Goal: Task Accomplishment & Management: Use online tool/utility

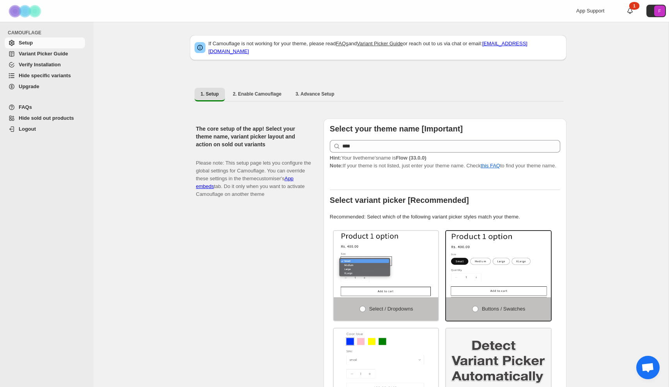
click at [42, 119] on span "Hide sold out products" at bounding box center [46, 118] width 55 height 6
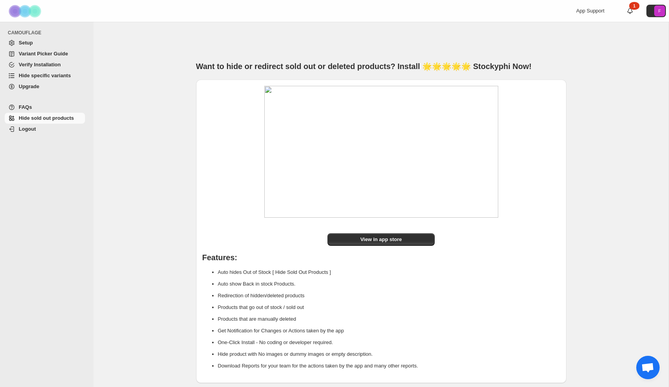
click at [26, 43] on span "Setup" at bounding box center [26, 43] width 14 height 6
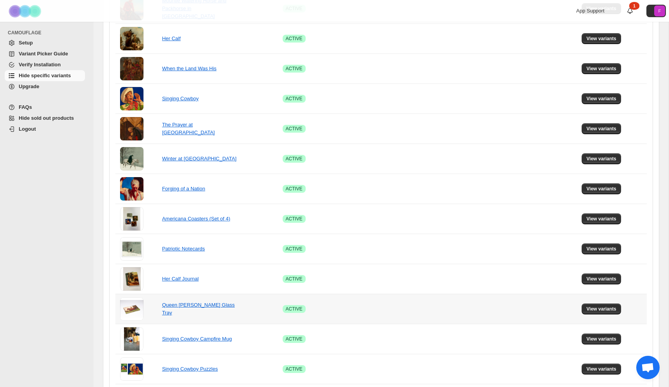
scroll to position [471, 0]
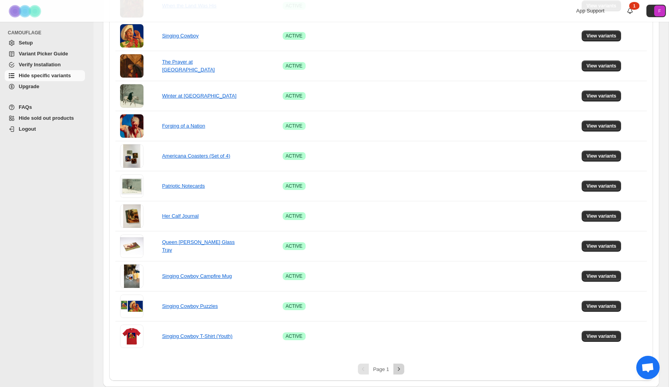
click at [401, 368] on icon "Next" at bounding box center [399, 369] width 8 height 8
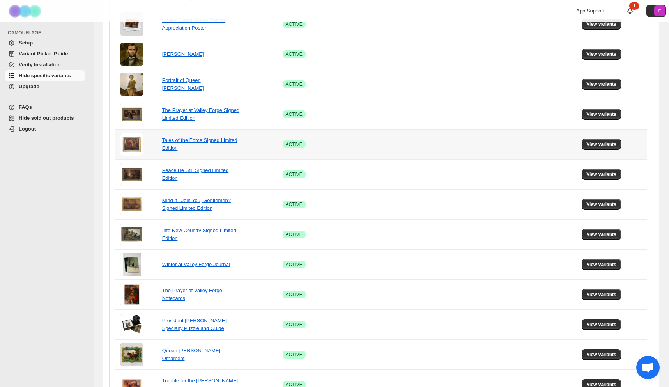
scroll to position [395, 0]
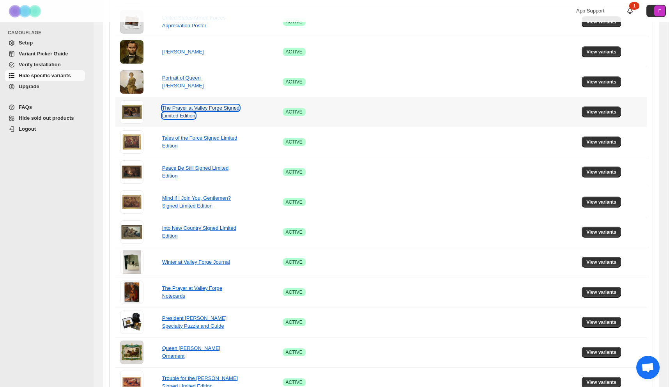
click at [191, 113] on link "The Prayer at Valley Forge Signed Limited Edition" at bounding box center [200, 112] width 77 height 14
click at [601, 111] on span "View variants" at bounding box center [601, 112] width 30 height 6
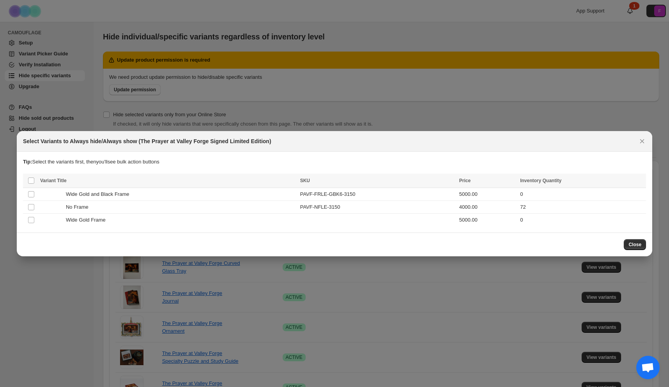
scroll to position [0, 0]
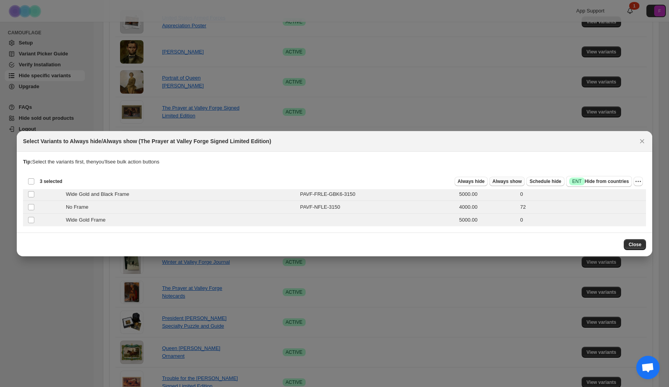
click at [511, 181] on span "Always show" at bounding box center [506, 181] width 29 height 6
click at [507, 182] on span "Always show" at bounding box center [506, 181] width 29 height 6
click at [636, 242] on span "Close" at bounding box center [634, 244] width 13 height 6
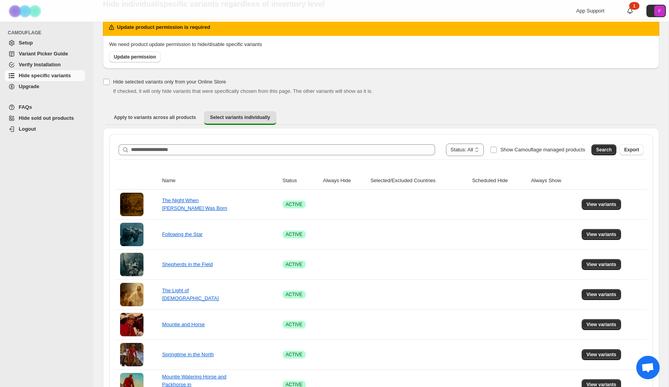
scroll to position [19, 0]
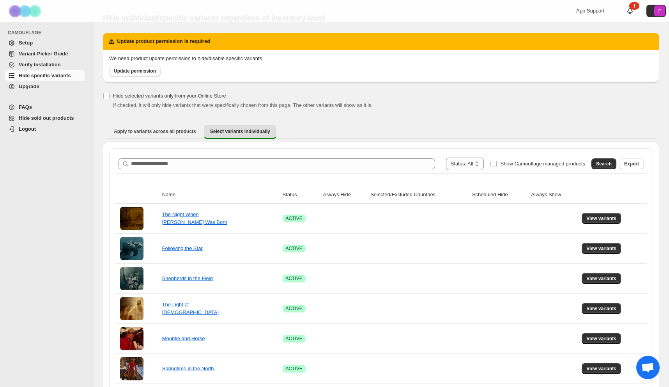
click at [141, 72] on span "Update permission" at bounding box center [135, 71] width 42 height 6
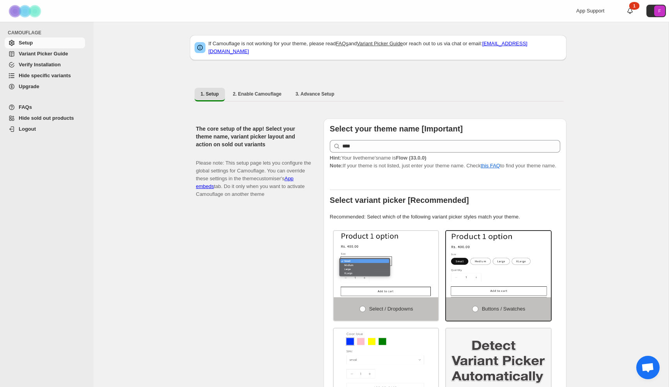
click at [51, 74] on span "Hide specific variants" at bounding box center [45, 75] width 52 height 6
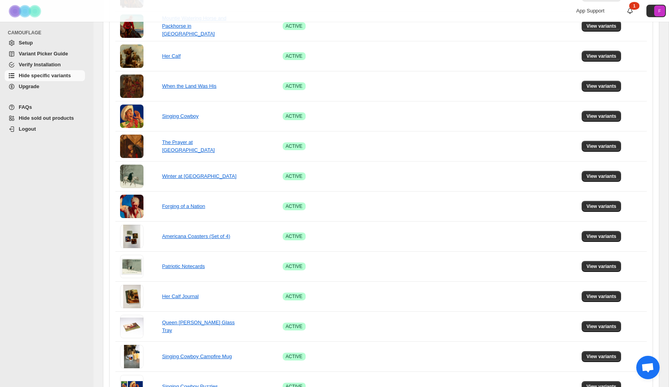
scroll to position [413, 0]
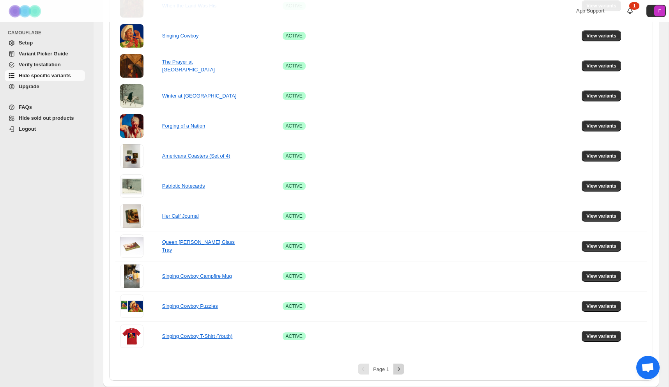
click at [397, 365] on icon "Next" at bounding box center [399, 369] width 8 height 8
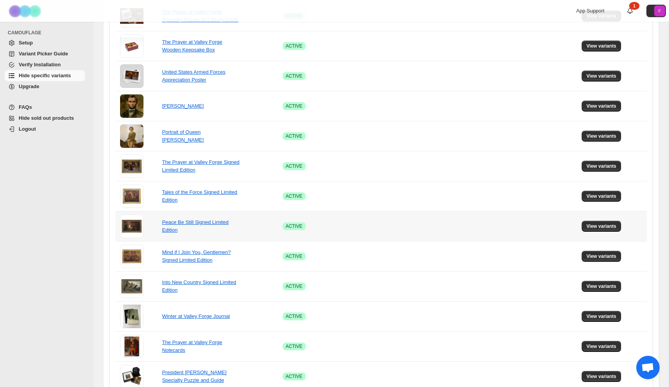
scroll to position [281, 0]
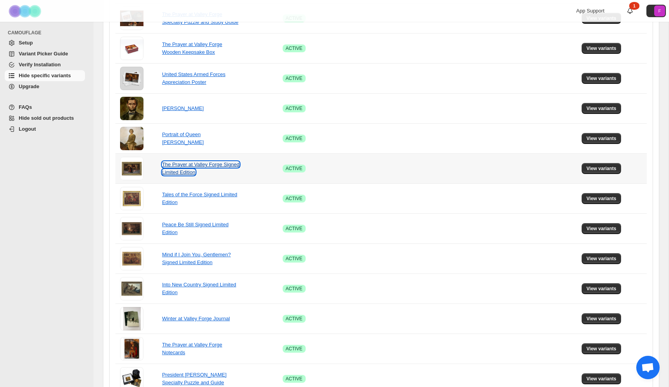
click at [184, 171] on link "The Prayer at Valley Forge Signed Limited Edition" at bounding box center [200, 168] width 77 height 14
click at [603, 169] on span "View variants" at bounding box center [601, 168] width 30 height 6
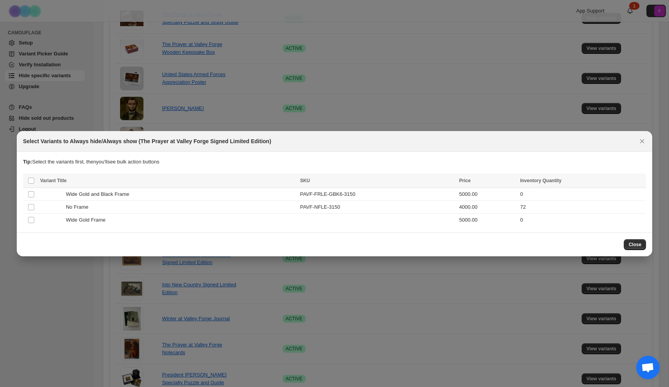
scroll to position [0, 0]
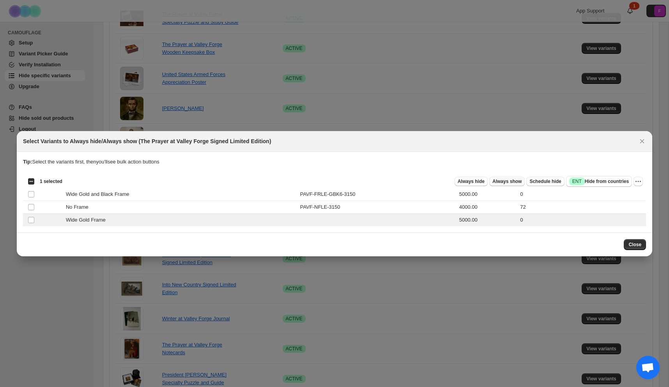
click at [496, 182] on span "Always show" at bounding box center [506, 181] width 29 height 6
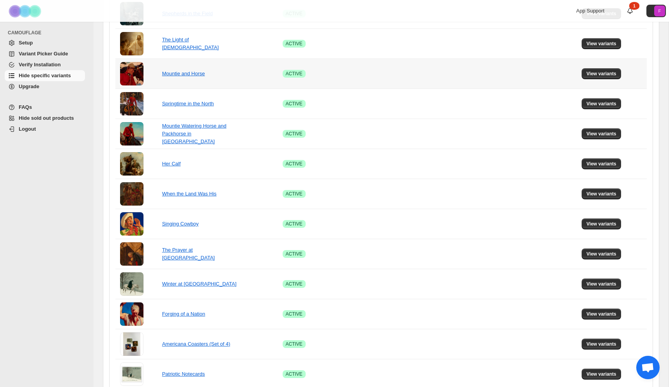
scroll to position [413, 0]
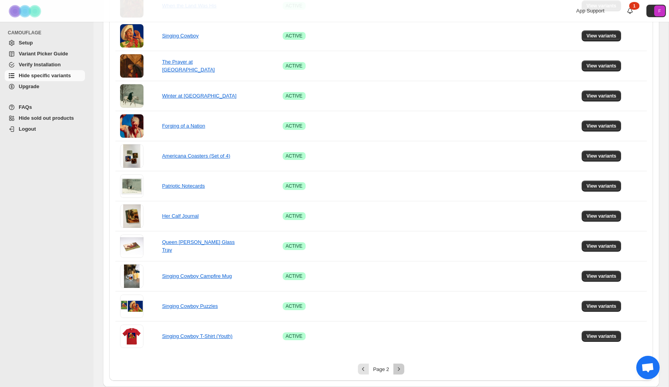
click at [398, 365] on button "Next" at bounding box center [398, 368] width 11 height 11
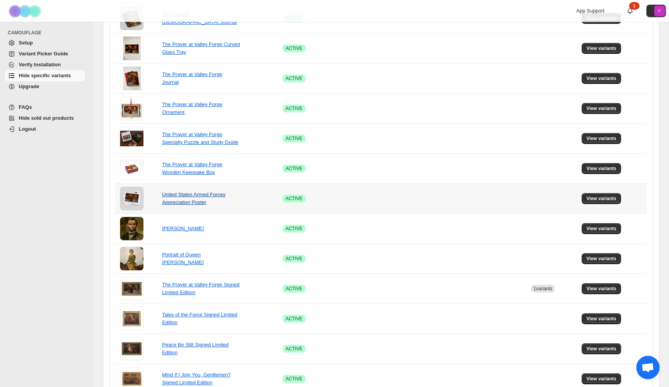
scroll to position [184, 0]
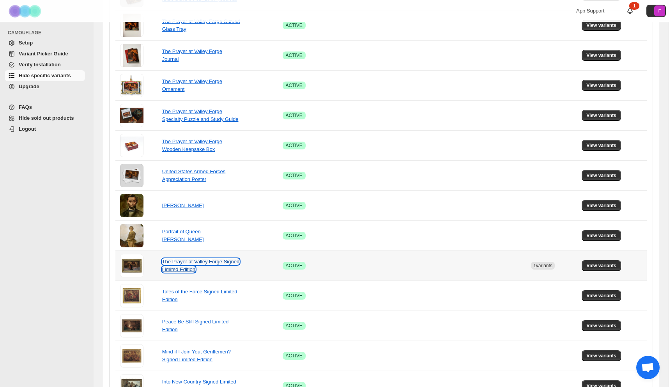
click at [185, 269] on link "The Prayer at Valley Forge Signed Limited Edition" at bounding box center [200, 265] width 77 height 14
click at [604, 266] on span "View variants" at bounding box center [601, 265] width 30 height 6
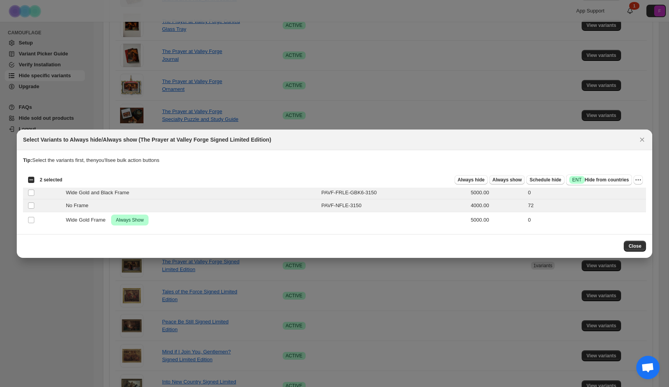
click at [505, 179] on span "Always show" at bounding box center [506, 180] width 29 height 6
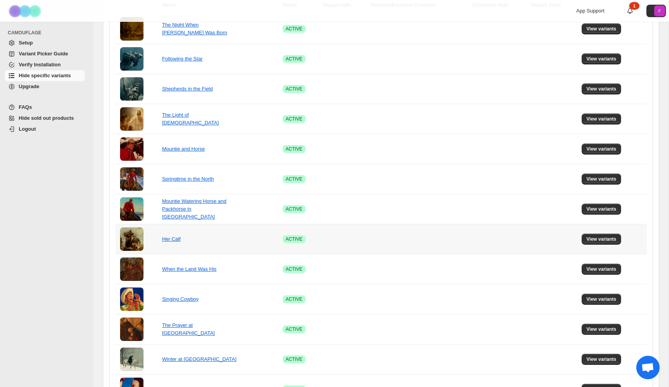
scroll to position [0, 0]
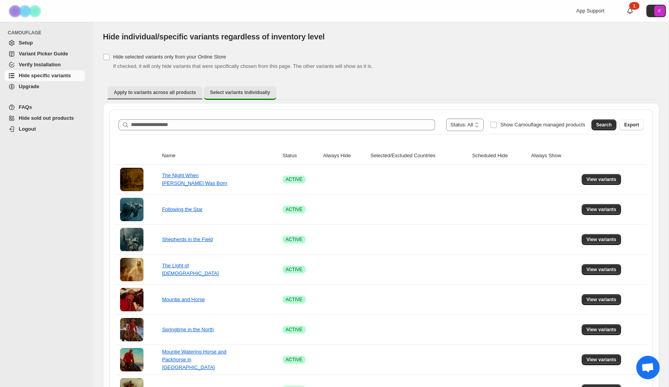
click at [157, 93] on span "Apply to variants across all products" at bounding box center [155, 92] width 82 height 6
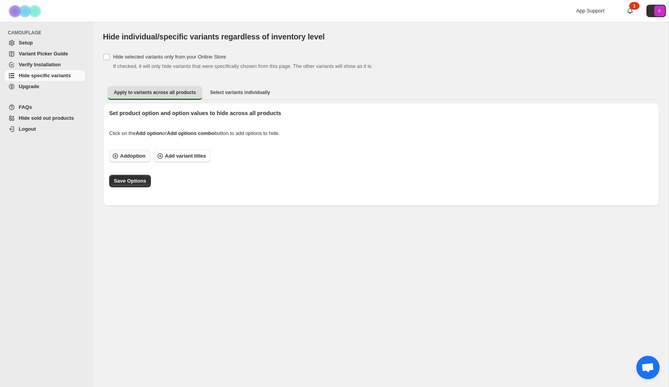
click at [129, 157] on span "Add option" at bounding box center [132, 156] width 25 height 8
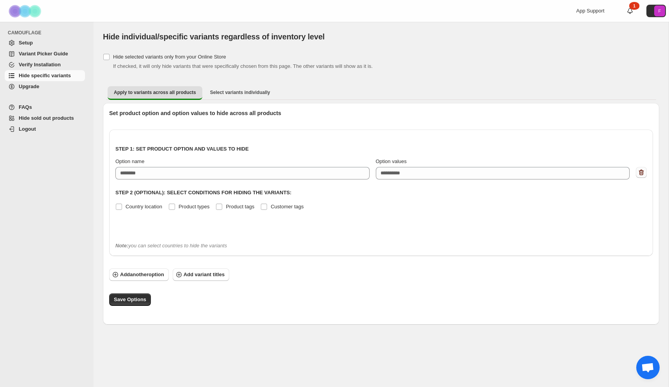
click at [642, 171] on icon "button" at bounding box center [641, 172] width 8 height 8
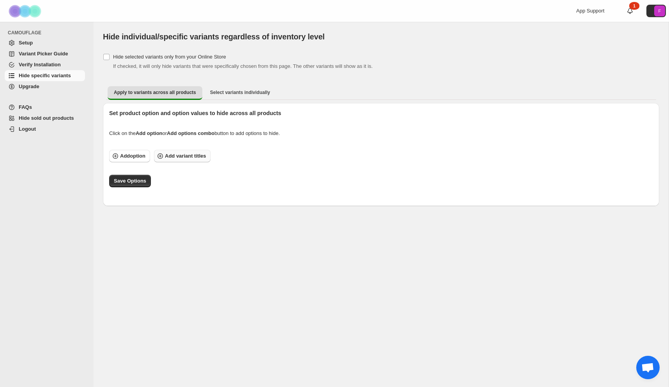
click at [184, 156] on span "Add variant titles" at bounding box center [185, 156] width 41 height 8
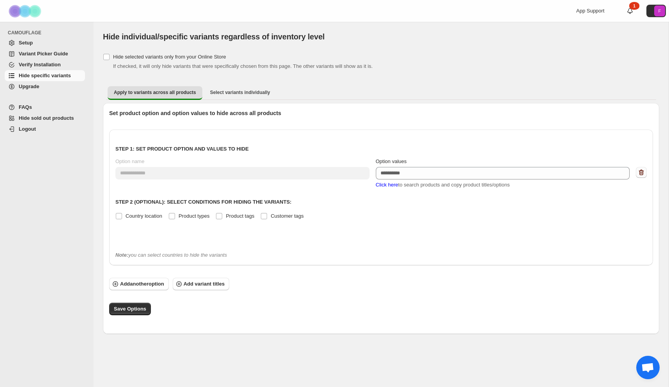
click at [643, 172] on icon "button" at bounding box center [641, 172] width 8 height 8
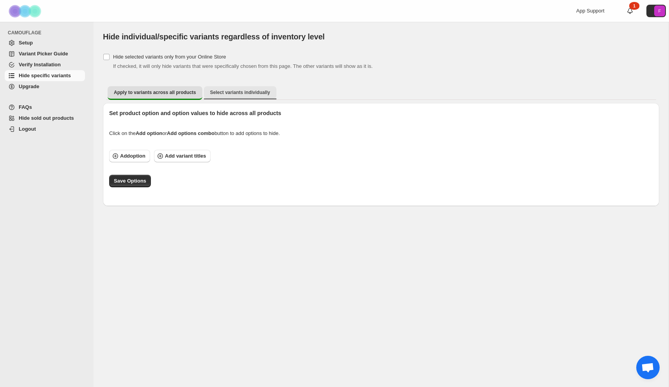
click at [215, 93] on span "Select variants individually" at bounding box center [240, 92] width 60 height 6
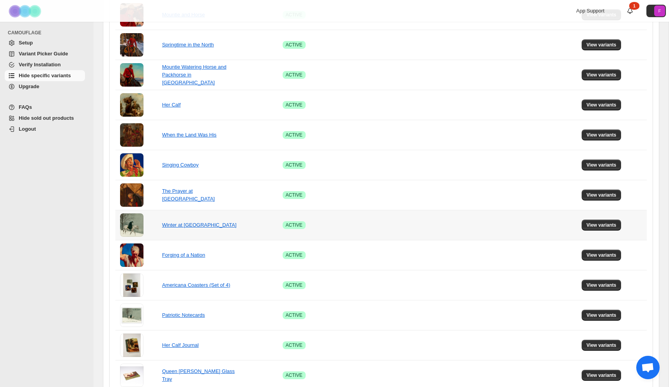
scroll to position [413, 0]
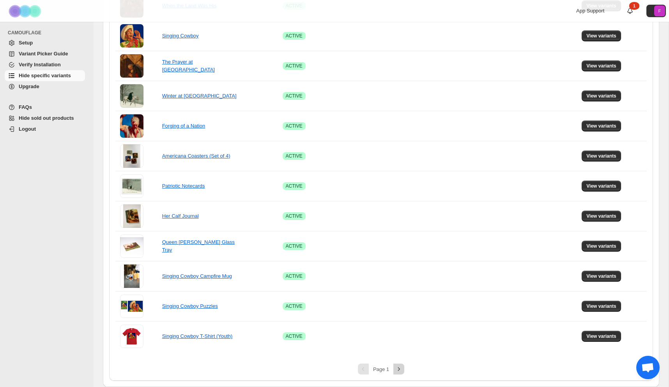
click at [399, 371] on icon "Next" at bounding box center [399, 369] width 8 height 8
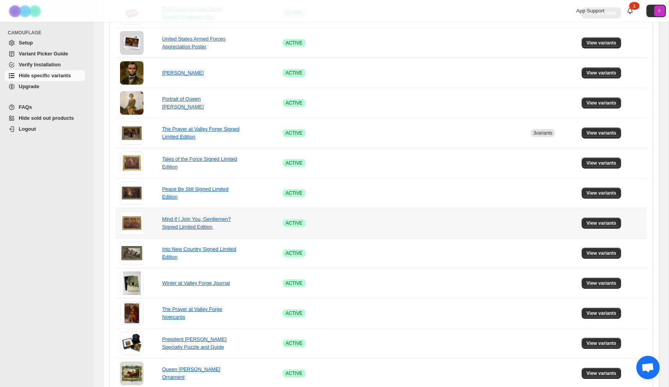
scroll to position [296, 0]
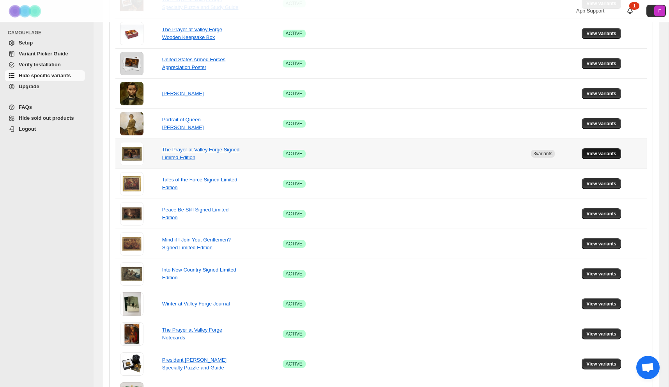
click at [613, 153] on span "View variants" at bounding box center [601, 153] width 30 height 6
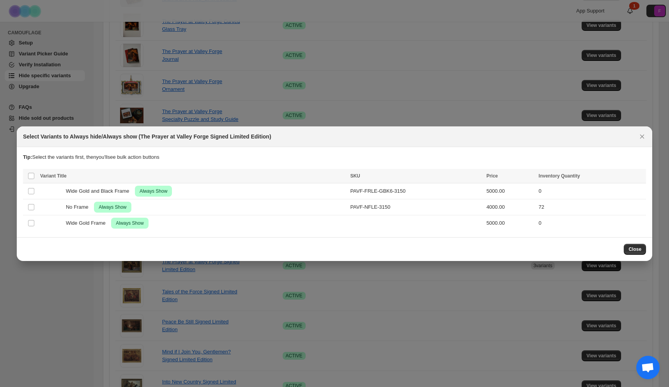
scroll to position [0, 0]
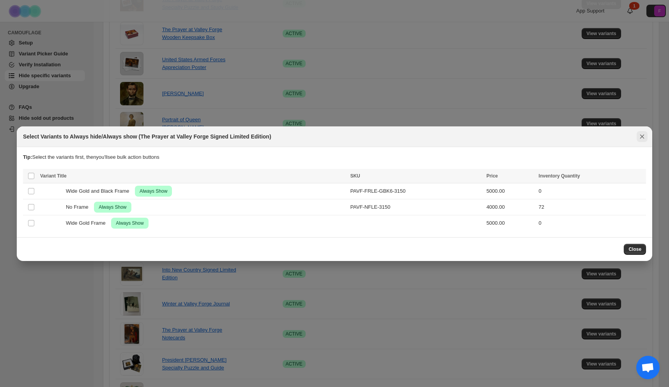
click at [641, 133] on icon "Close" at bounding box center [642, 137] width 8 height 8
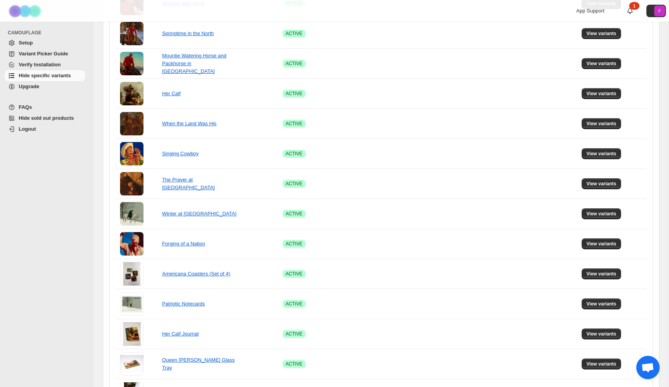
scroll to position [304, 0]
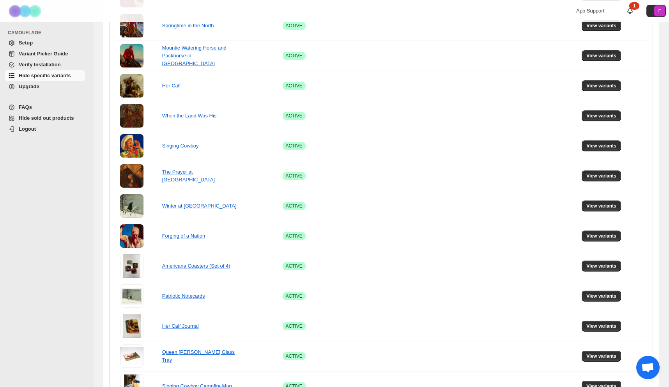
click at [52, 118] on span "Hide sold out products" at bounding box center [46, 118] width 55 height 6
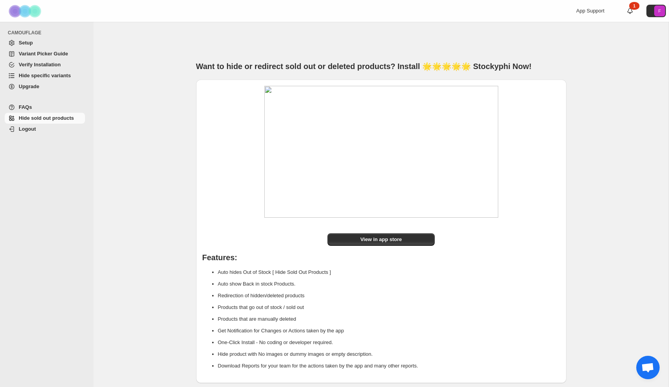
scroll to position [1, 0]
click at [39, 50] on span "Variant Picker Guide" at bounding box center [51, 54] width 65 height 8
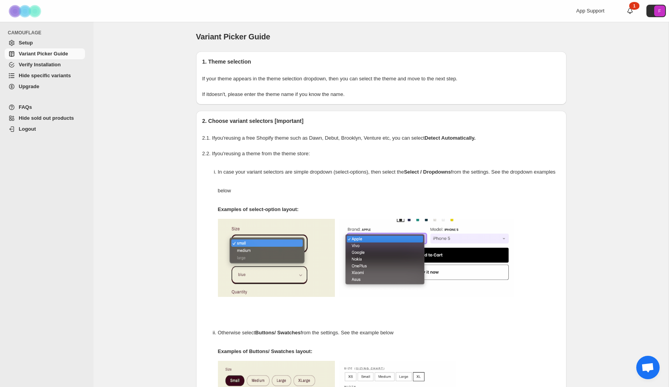
click at [26, 42] on span "Setup" at bounding box center [26, 43] width 14 height 6
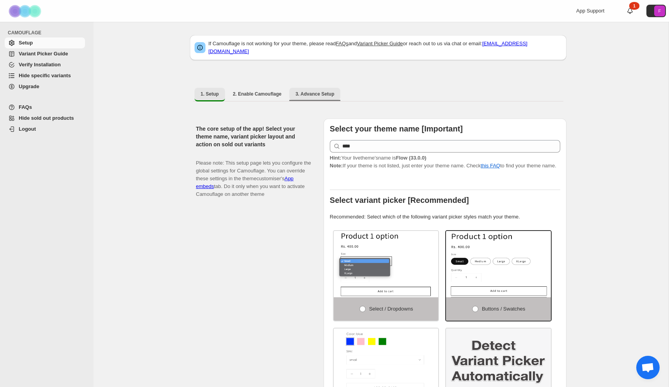
click at [319, 88] on button "3. Advance Setup" at bounding box center [314, 94] width 51 height 12
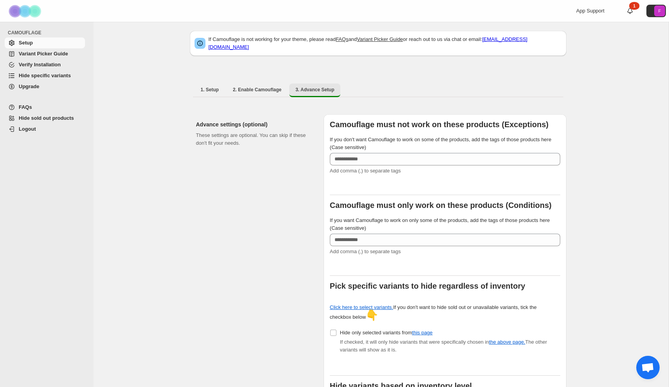
scroll to position [3, 0]
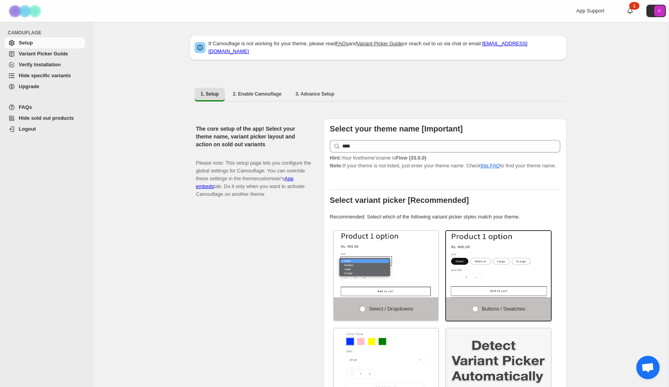
click at [53, 73] on span "Hide specific variants" at bounding box center [45, 75] width 52 height 6
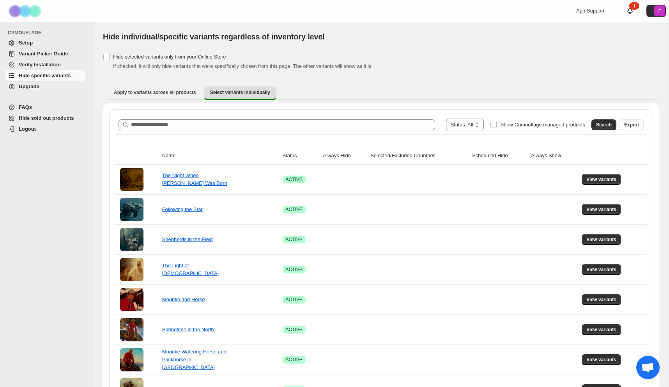
click at [47, 55] on span "Variant Picker Guide" at bounding box center [43, 54] width 49 height 6
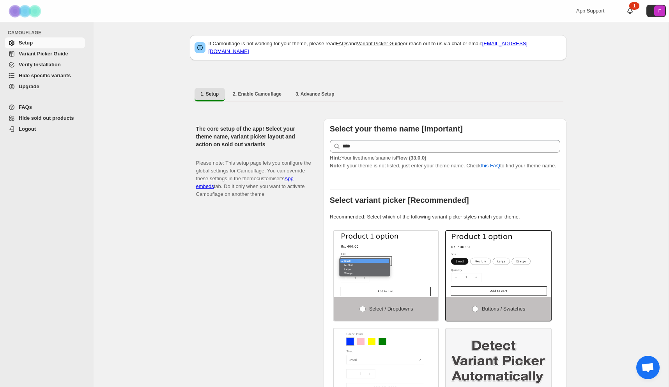
click at [41, 76] on span "Hide specific variants" at bounding box center [45, 75] width 52 height 6
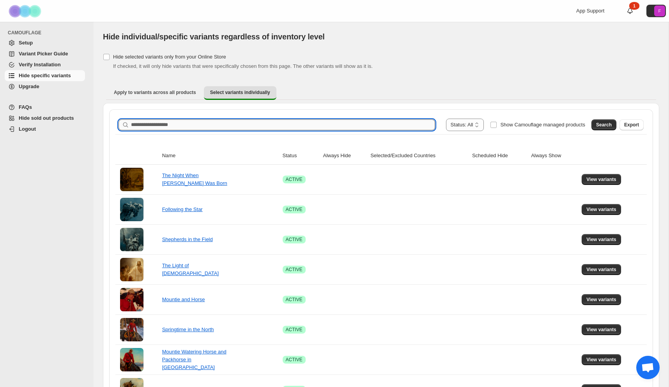
click at [219, 127] on input "Search product name" at bounding box center [283, 124] width 304 height 11
type input "******"
click at [600, 124] on span "Search" at bounding box center [604, 125] width 16 height 6
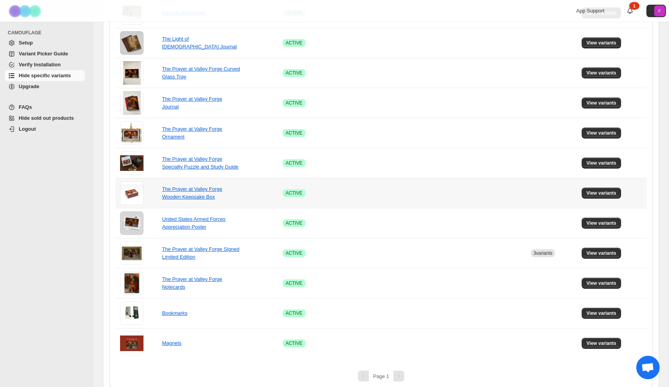
scroll to position [199, 0]
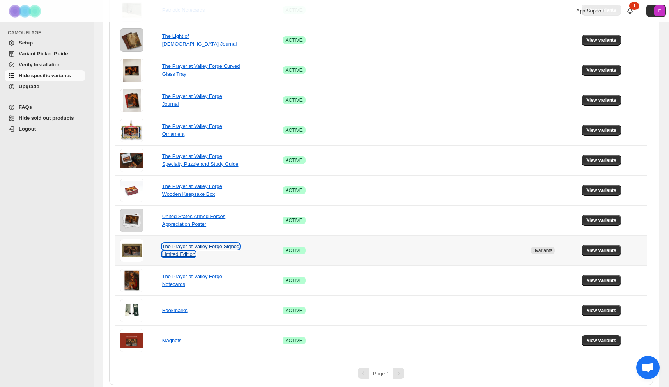
click at [205, 251] on link "The Prayer at Valley Forge Signed Limited Edition" at bounding box center [200, 250] width 77 height 14
click at [603, 249] on span "View variants" at bounding box center [601, 250] width 30 height 6
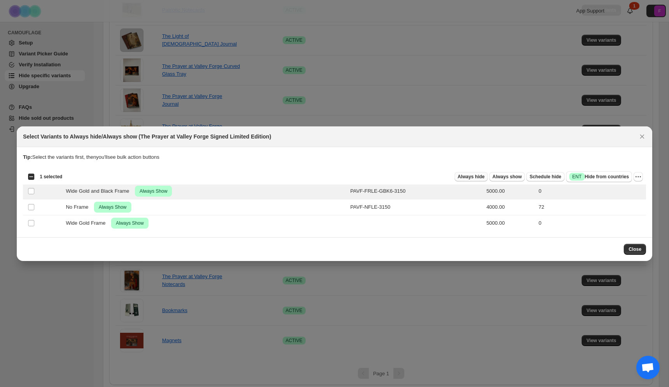
click at [474, 177] on span "Always hide" at bounding box center [471, 176] width 27 height 6
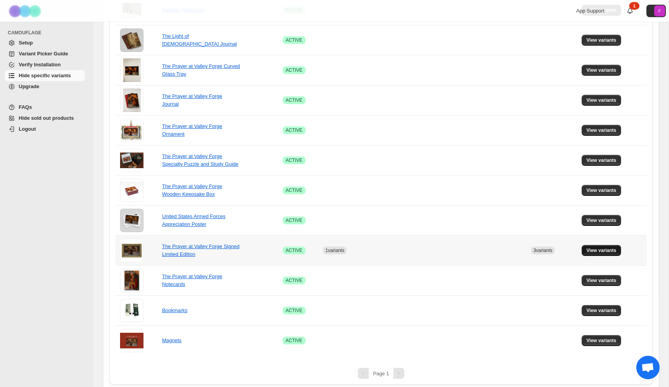
click at [596, 247] on span "View variants" at bounding box center [601, 250] width 30 height 6
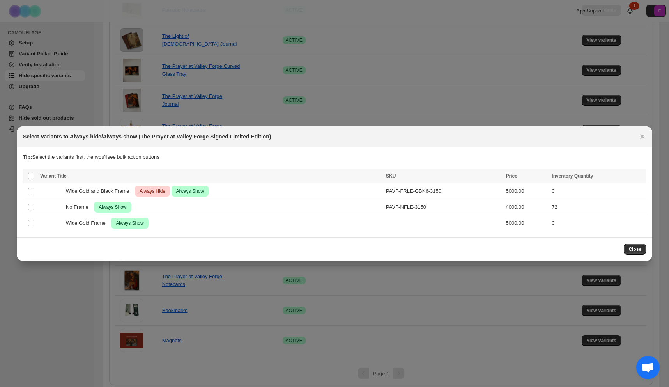
scroll to position [0, 0]
click at [194, 191] on span "Always Show" at bounding box center [190, 190] width 31 height 9
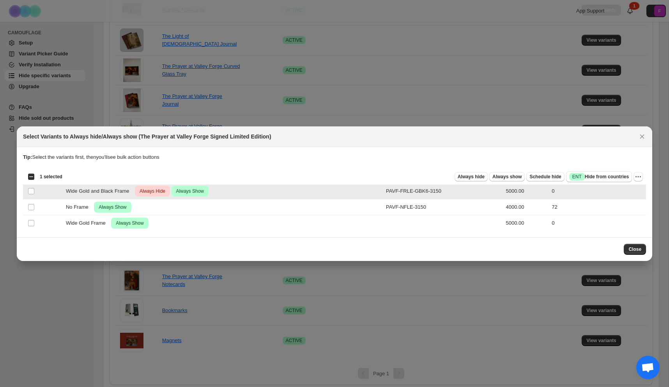
click at [218, 191] on div "Wide Gold and Black Frame Critical Always Hide Success Always Show" at bounding box center [210, 191] width 341 height 11
click at [472, 178] on span "Always hide" at bounding box center [471, 176] width 27 height 6
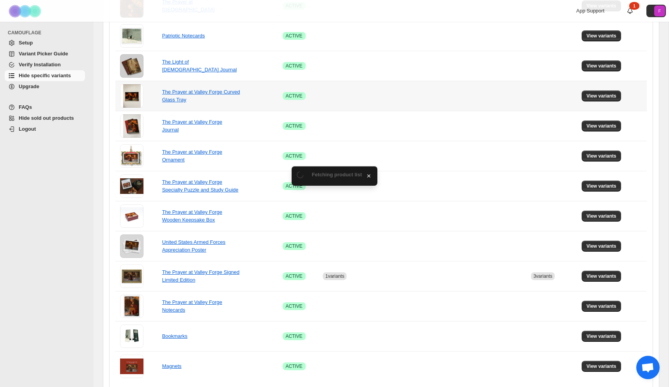
scroll to position [199, 0]
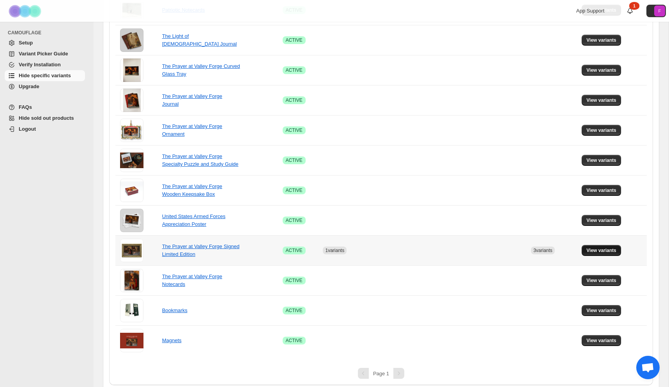
click at [594, 251] on span "View variants" at bounding box center [601, 250] width 30 height 6
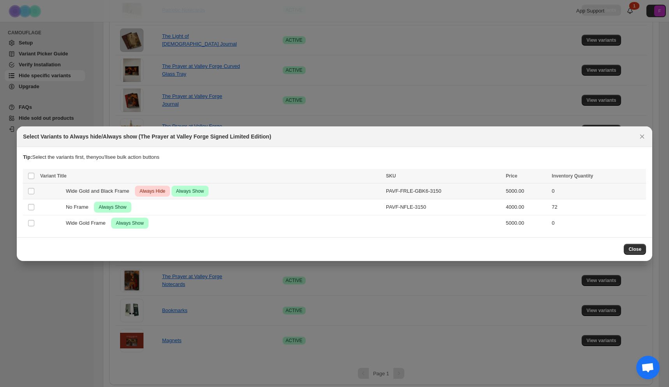
click at [141, 190] on span "Always Hide" at bounding box center [152, 190] width 29 height 9
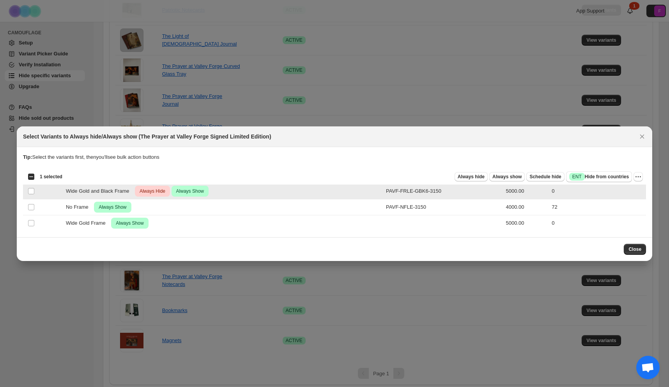
click at [141, 190] on span "Always Hide" at bounding box center [152, 190] width 29 height 9
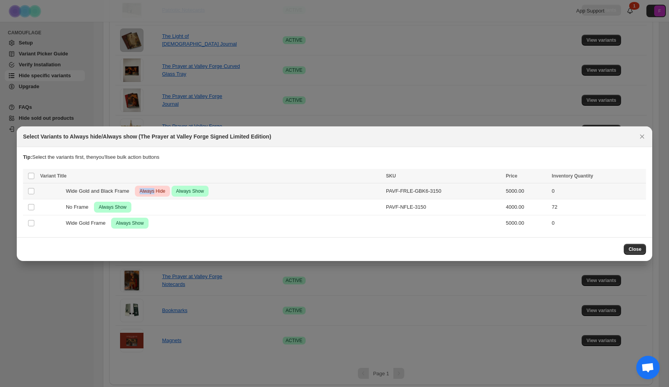
click at [141, 190] on span "Always Hide" at bounding box center [152, 190] width 29 height 9
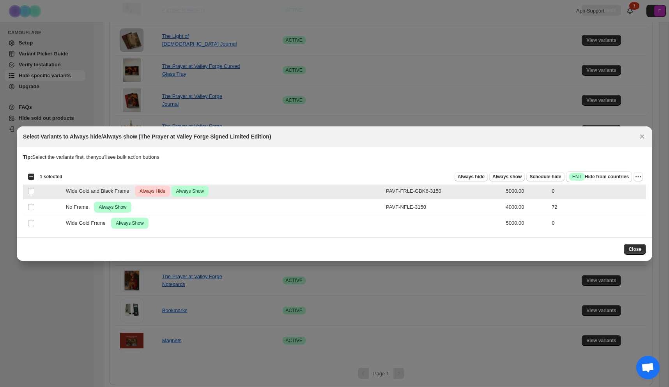
click at [152, 190] on span "Always Hide" at bounding box center [152, 190] width 29 height 9
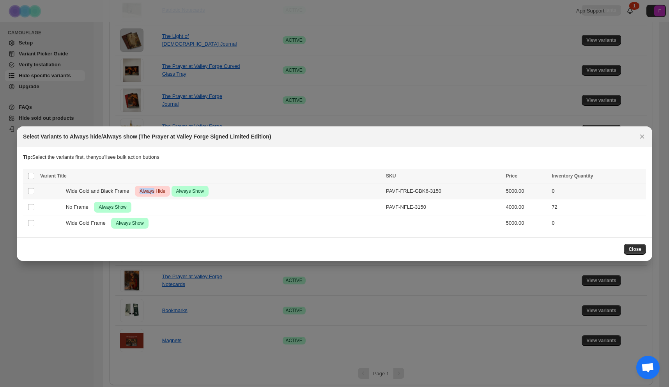
click at [152, 190] on span "Always Hide" at bounding box center [152, 190] width 29 height 9
click at [638, 178] on icon "More actions" at bounding box center [638, 177] width 8 height 8
click at [604, 203] on span "Undo always show" at bounding box center [602, 205] width 42 height 6
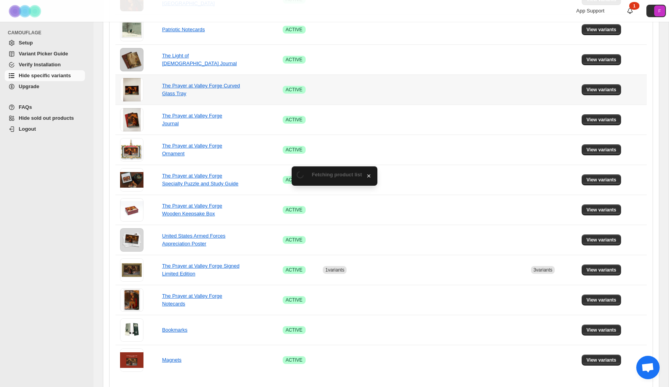
scroll to position [199, 0]
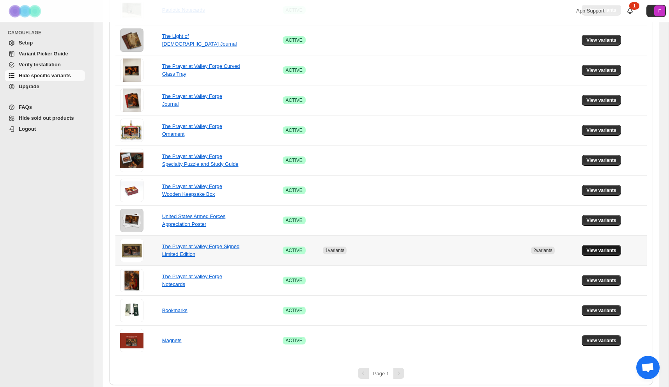
click at [613, 249] on span "View variants" at bounding box center [601, 250] width 30 height 6
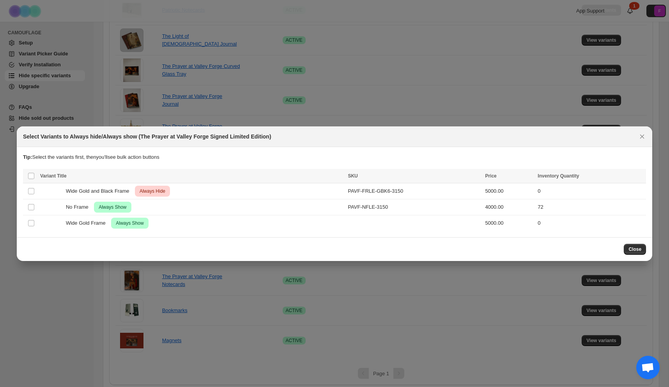
scroll to position [0, 0]
click at [634, 250] on span "Close" at bounding box center [634, 249] width 13 height 6
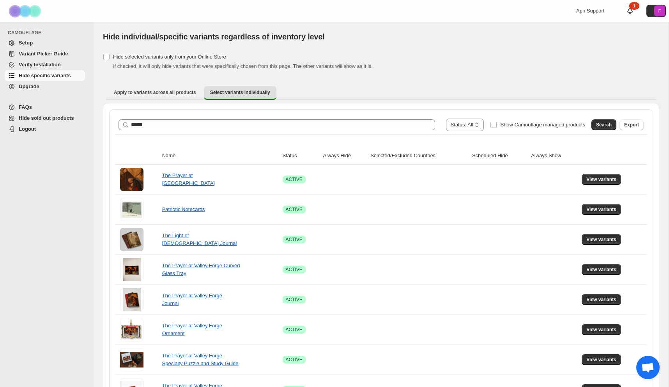
click at [24, 42] on span "Setup" at bounding box center [26, 43] width 14 height 6
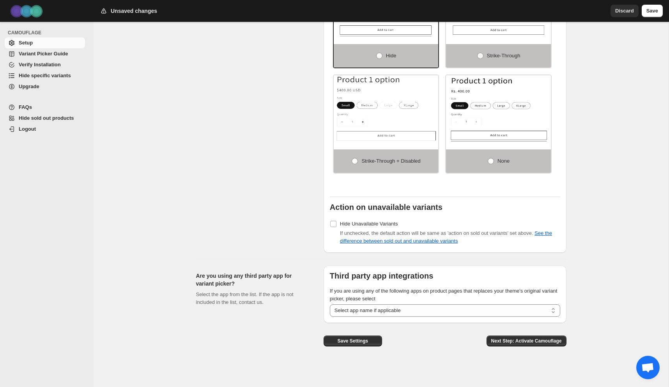
scroll to position [512, 0]
click at [419, 240] on link "See the difference between sold out and unavailable variants" at bounding box center [446, 237] width 212 height 14
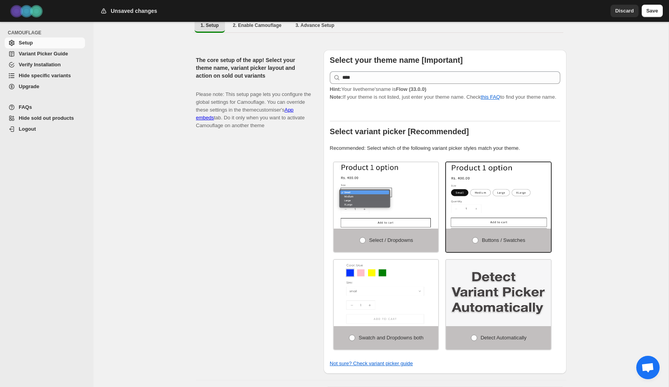
scroll to position [0, 0]
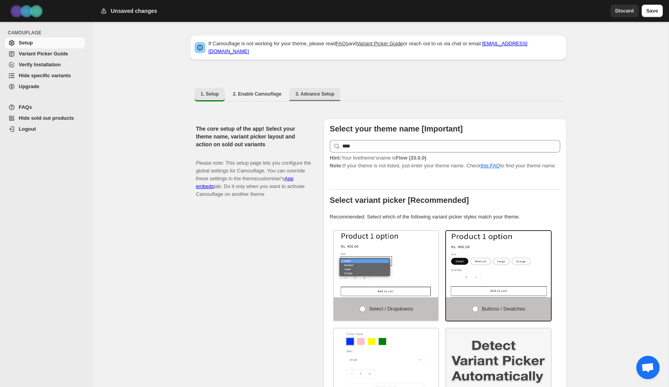
click at [320, 91] on span "3. Advance Setup" at bounding box center [314, 94] width 39 height 6
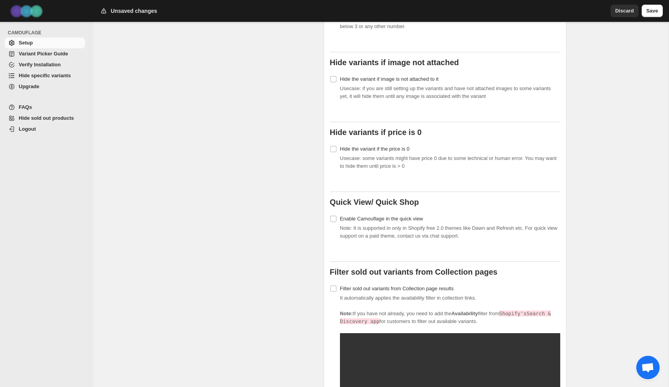
scroll to position [393, 0]
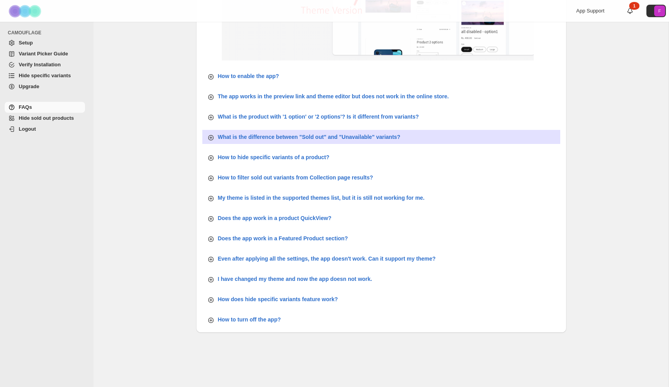
scroll to position [205, 0]
click at [349, 135] on p "What is the difference between "Sold out" and "Unavailable" variants?" at bounding box center [309, 137] width 182 height 8
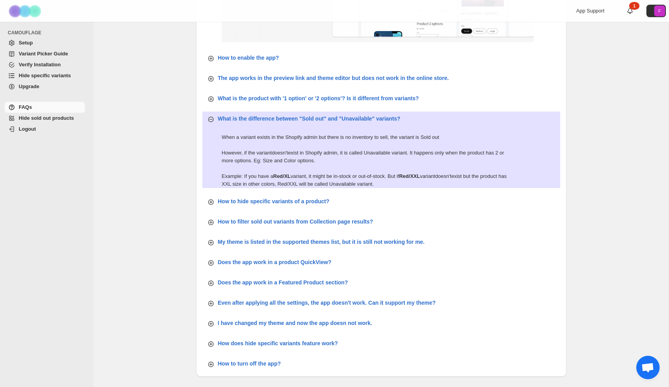
scroll to position [227, 0]
